Goal: Transaction & Acquisition: Purchase product/service

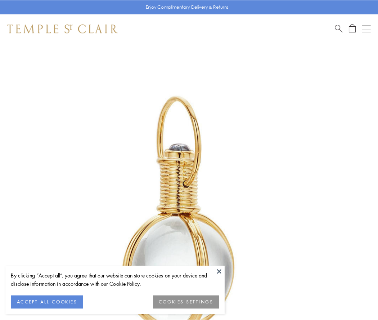
scroll to position [188, 0]
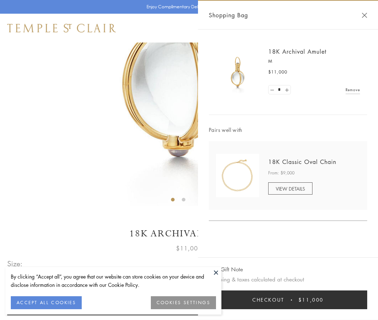
click at [288, 299] on button "Checkout $11,000" at bounding box center [288, 299] width 158 height 19
